Goal: Task Accomplishment & Management: Use online tool/utility

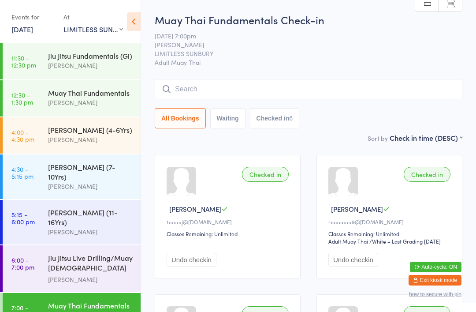
select select "2"
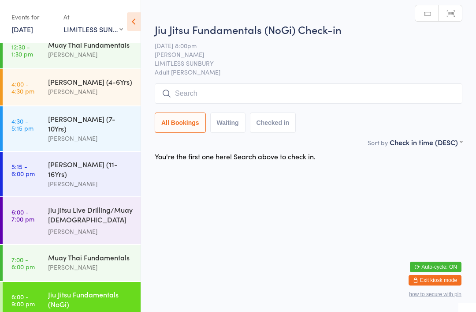
click at [241, 92] on input "search" at bounding box center [309, 93] width 308 height 20
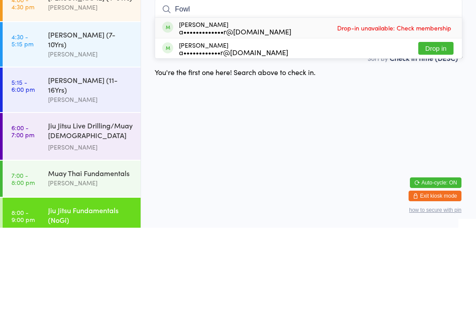
type input "Fowl"
click at [434, 126] on button "Drop in" at bounding box center [435, 132] width 35 height 13
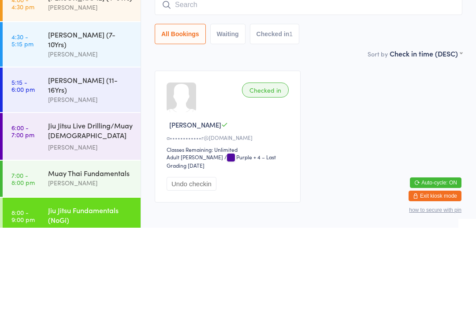
click at [362, 147] on div "Checked in [PERSON_NAME] F a••••••••••••r@[DOMAIN_NAME] Classes Remaining: Unli…" at bounding box center [308, 221] width 323 height 148
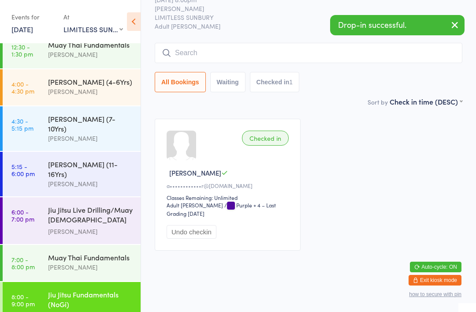
click at [48, 252] on div "Muay Thai Fundamentals" at bounding box center [90, 257] width 85 height 10
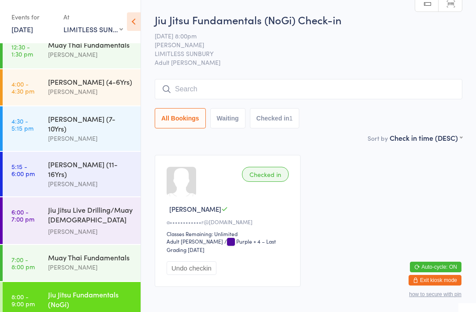
click at [289, 91] on input "search" at bounding box center [309, 89] width 308 height 20
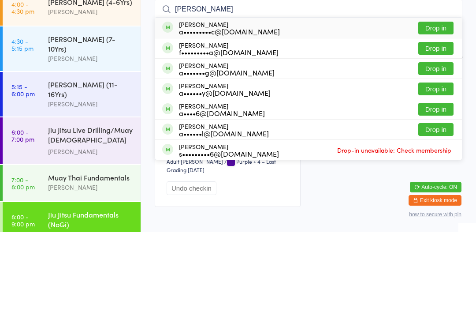
type input "[PERSON_NAME]"
click at [261, 108] on div "a•••••••••c@[DOMAIN_NAME]" at bounding box center [229, 111] width 101 height 7
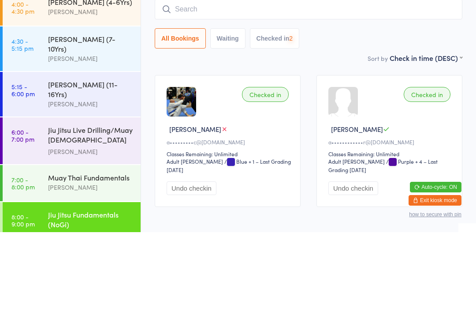
scroll to position [48, 0]
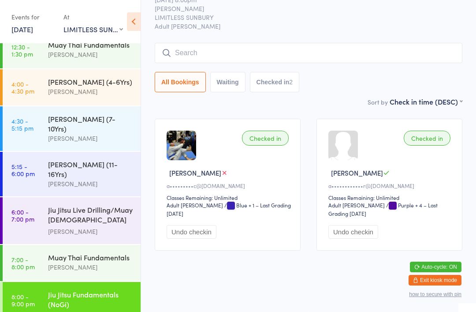
click at [66, 204] on div "Jiu Jitsu Live Drilling/Muay [DEMOGRAPHIC_DATA] Fighters" at bounding box center [90, 215] width 85 height 22
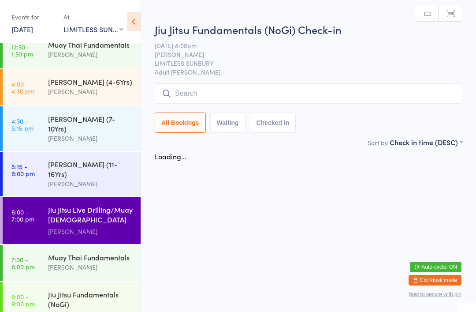
click at [57, 159] on div "[PERSON_NAME] (11-16Yrs)" at bounding box center [90, 168] width 85 height 19
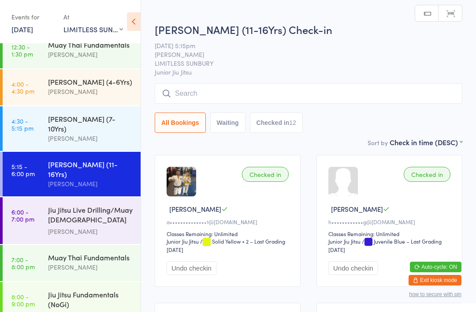
click at [277, 58] on span "[PERSON_NAME]" at bounding box center [302, 54] width 294 height 9
click at [265, 85] on input "search" at bounding box center [309, 93] width 308 height 20
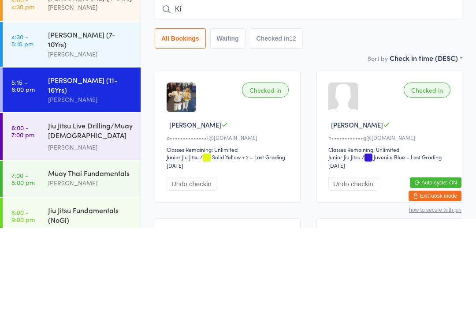
type input "K"
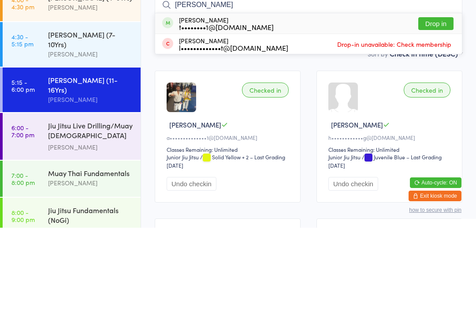
type input "[PERSON_NAME]"
click at [434, 101] on button "Drop in" at bounding box center [435, 107] width 35 height 13
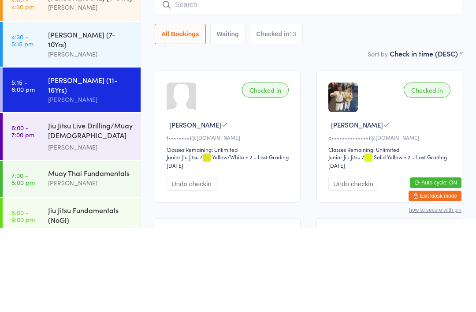
click at [52, 204] on div "Jiu Jitsu Live Drilling/Muay [DEMOGRAPHIC_DATA] Fighters" at bounding box center [90, 215] width 85 height 22
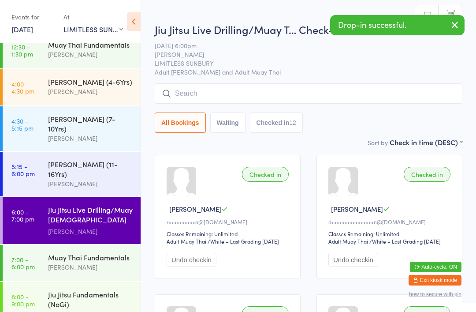
click at [220, 110] on div "All Bookings Waiting Checked in 12" at bounding box center [309, 107] width 308 height 49
click at [201, 85] on input "search" at bounding box center [309, 93] width 308 height 20
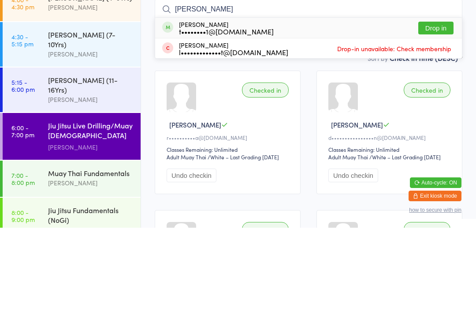
type input "[PERSON_NAME]"
click at [430, 106] on button "Drop in" at bounding box center [435, 112] width 35 height 13
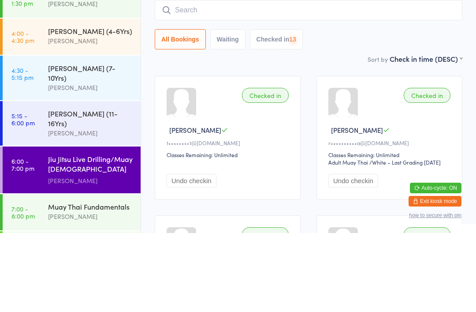
click at [68, 233] on div "Jiu Jitsu Live Drilling/Muay [DEMOGRAPHIC_DATA] Fighters" at bounding box center [90, 244] width 85 height 22
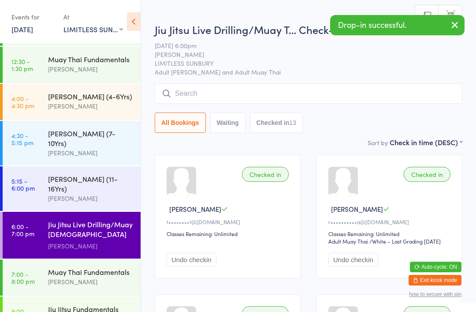
scroll to position [34, 0]
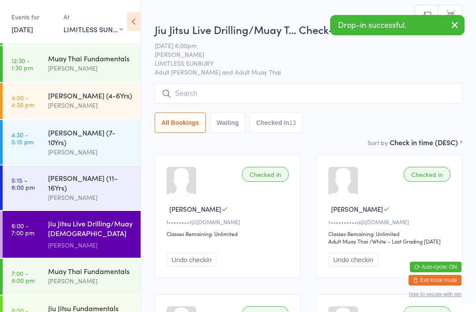
click at [99, 258] on div "Muay Thai Fundamentals [PERSON_NAME]" at bounding box center [94, 275] width 93 height 35
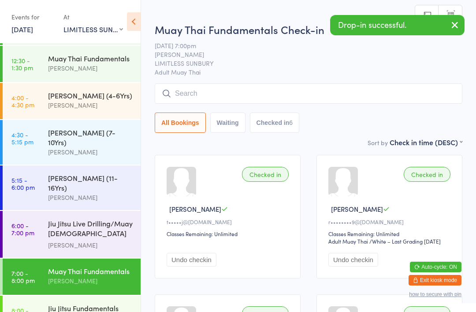
click at [198, 93] on input "search" at bounding box center [309, 93] width 308 height 20
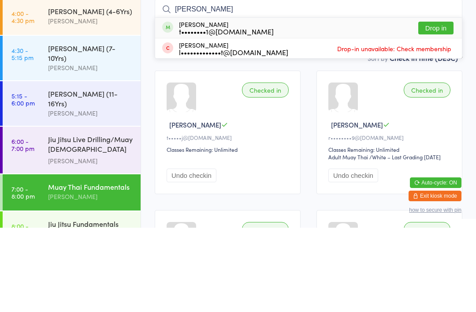
type input "[PERSON_NAME]"
click at [434, 106] on button "Drop in" at bounding box center [435, 112] width 35 height 13
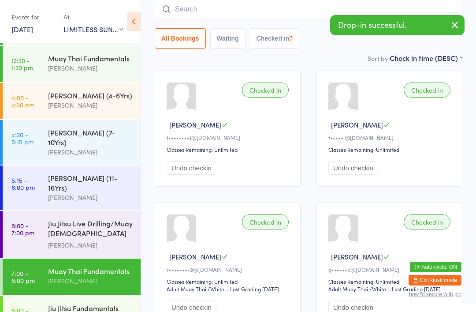
click at [47, 295] on link "8:00 - 9:00 pm Jiu Jitsu Fundamentals (NoGi) [PERSON_NAME]" at bounding box center [72, 317] width 138 height 45
